Goal: Information Seeking & Learning: Learn about a topic

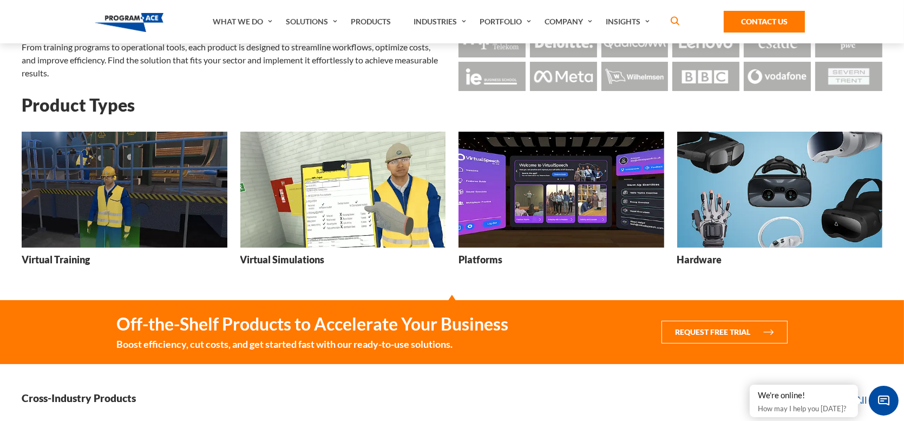
scroll to position [108, 0]
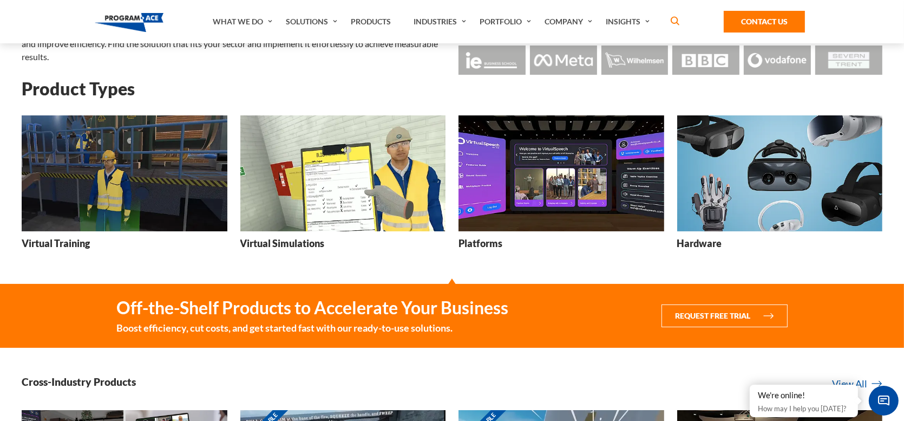
click at [73, 168] on img at bounding box center [125, 172] width 206 height 115
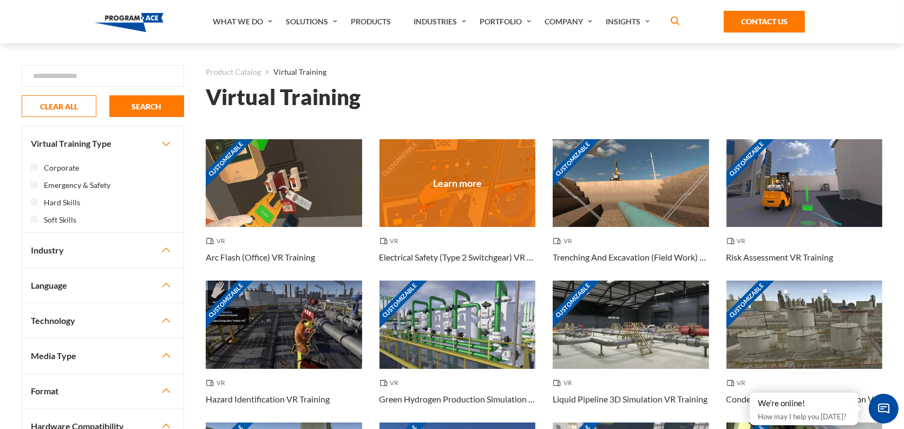
click at [398, 168] on div "Customizable" at bounding box center [458, 183] width 156 height 88
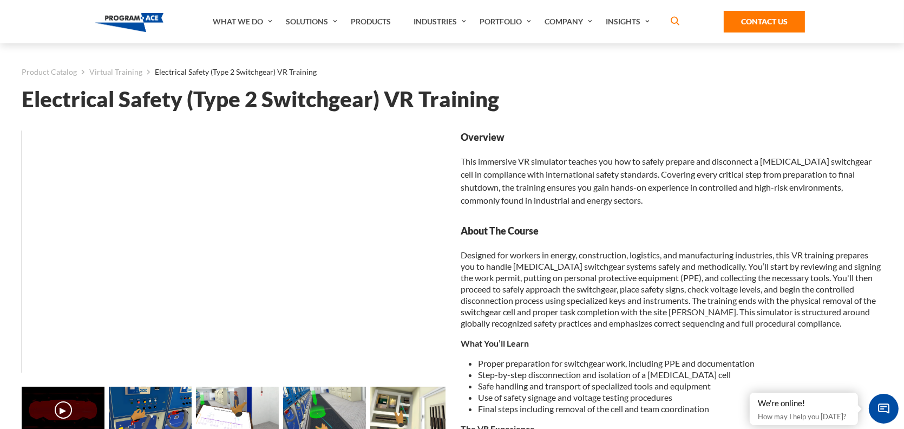
click at [134, 387] on img at bounding box center [150, 410] width 83 height 47
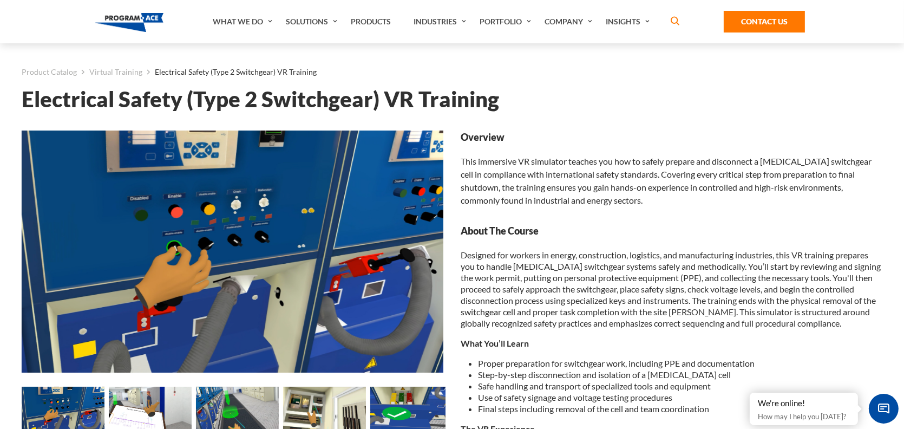
click at [238, 387] on img at bounding box center [237, 410] width 83 height 47
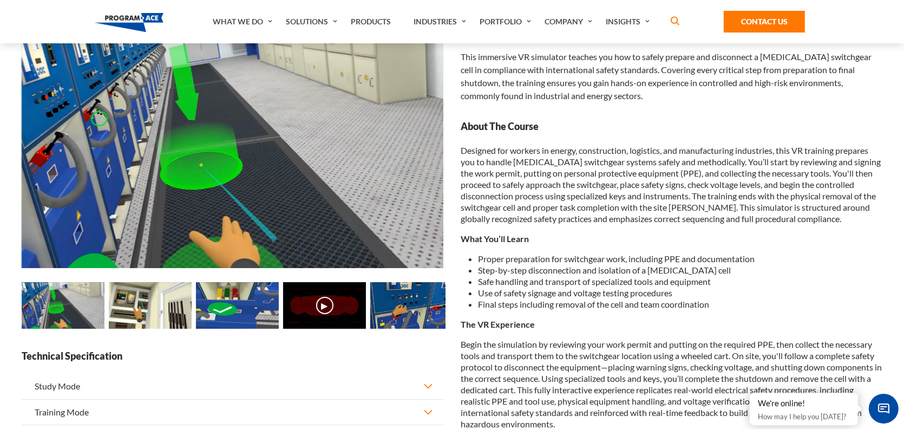
scroll to position [108, 0]
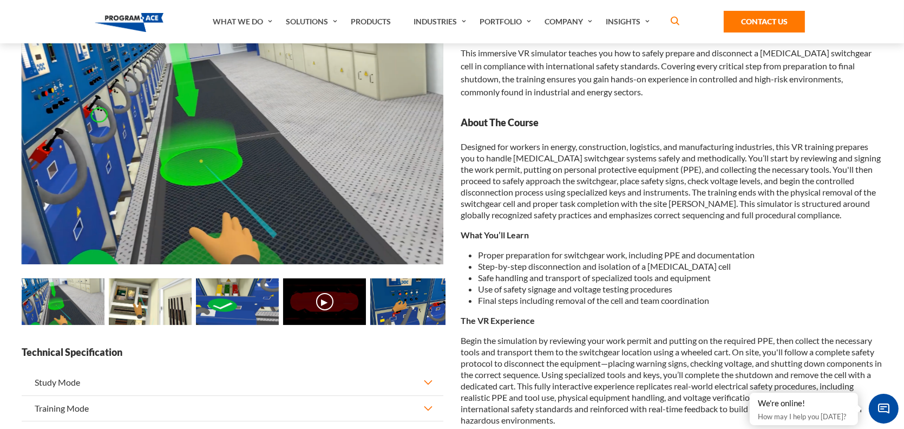
click at [149, 284] on img at bounding box center [150, 301] width 83 height 47
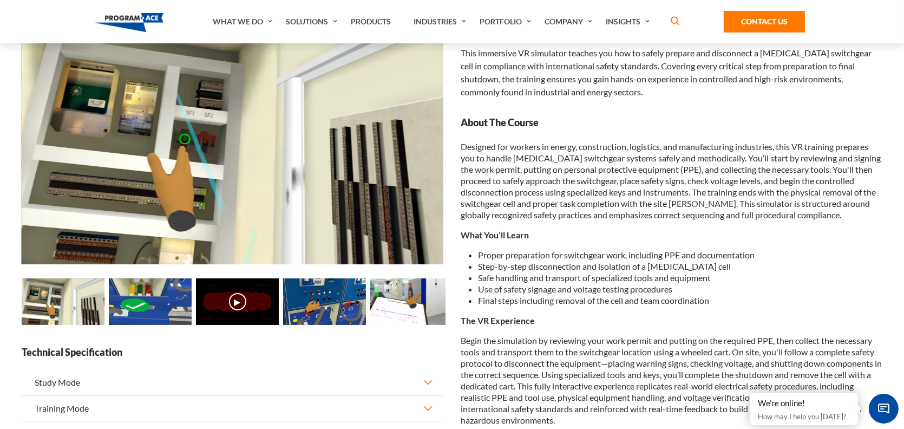
click at [206, 286] on img at bounding box center [237, 301] width 83 height 47
